Goal: Information Seeking & Learning: Learn about a topic

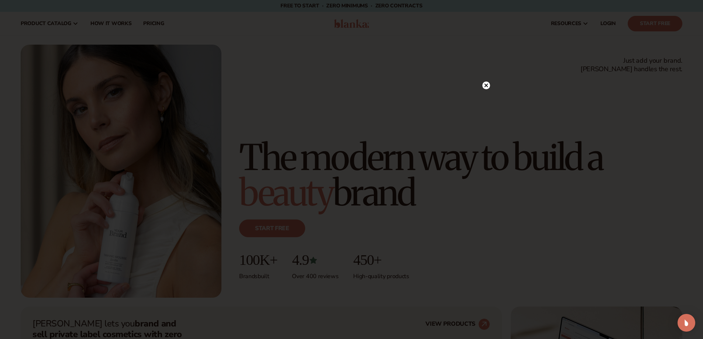
click at [484, 84] on circle at bounding box center [486, 86] width 8 height 8
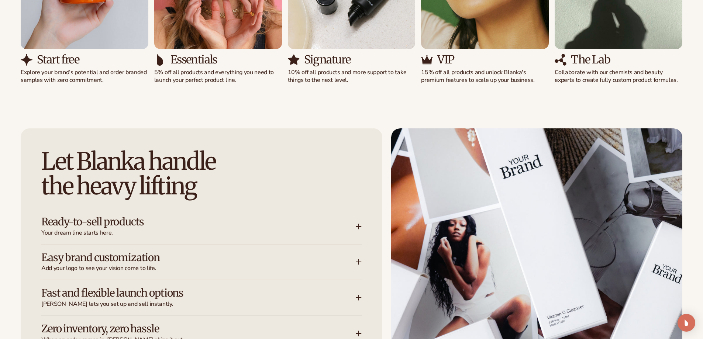
scroll to position [886, 0]
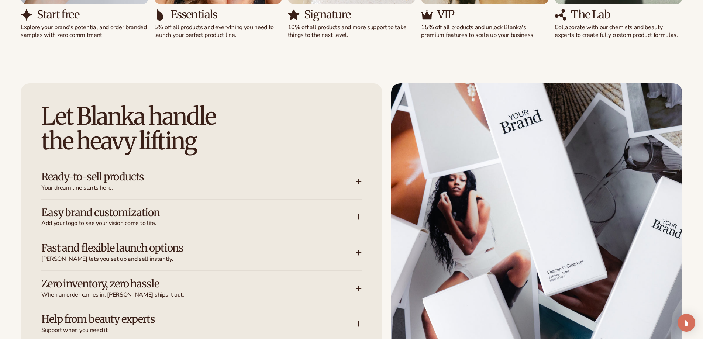
click at [339, 173] on div "Ready-to-sell products Your dream line starts here." at bounding box center [198, 181] width 314 height 21
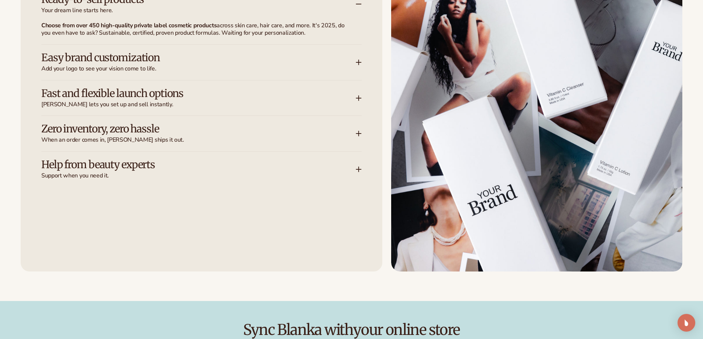
scroll to position [1070, 0]
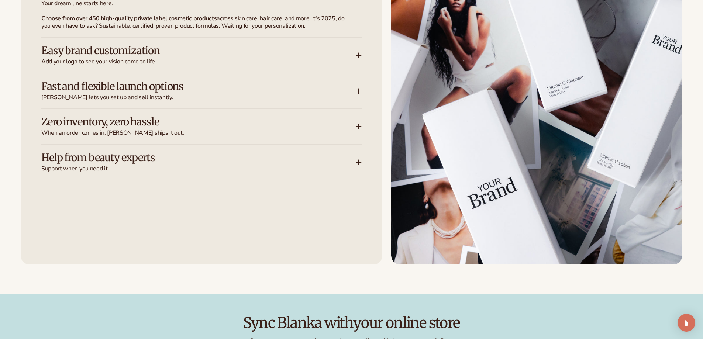
click at [234, 163] on h3 "Help from beauty experts" at bounding box center [187, 157] width 292 height 11
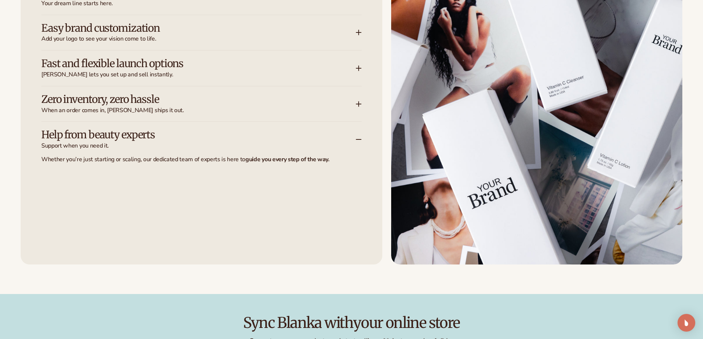
click at [244, 117] on div "Zero inventory, zero hassle When an order comes in, [PERSON_NAME] ships it out." at bounding box center [201, 103] width 320 height 35
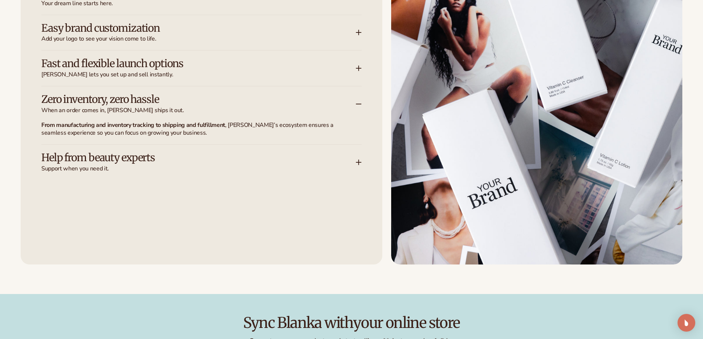
click at [273, 73] on span "[PERSON_NAME] lets you set up and sell instantly." at bounding box center [198, 75] width 314 height 8
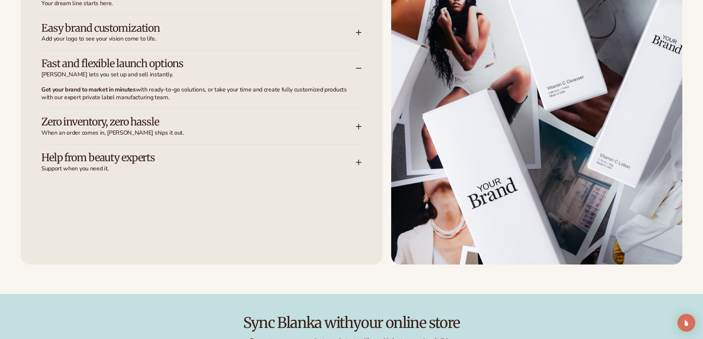
click at [254, 42] on span "Add your logo to see your vision come to life." at bounding box center [198, 39] width 314 height 8
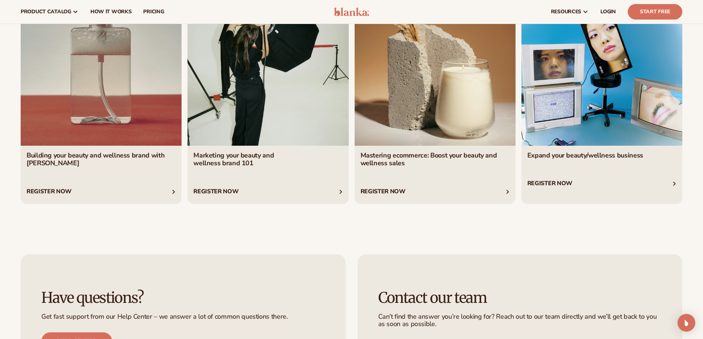
scroll to position [2989, 0]
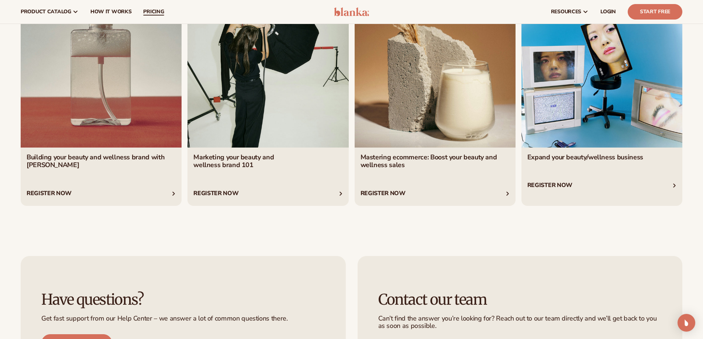
click at [146, 13] on span "pricing" at bounding box center [153, 12] width 21 height 6
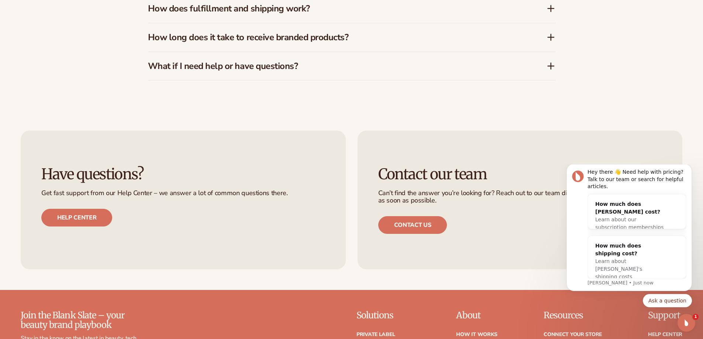
scroll to position [1513, 0]
